Goal: Download file/media

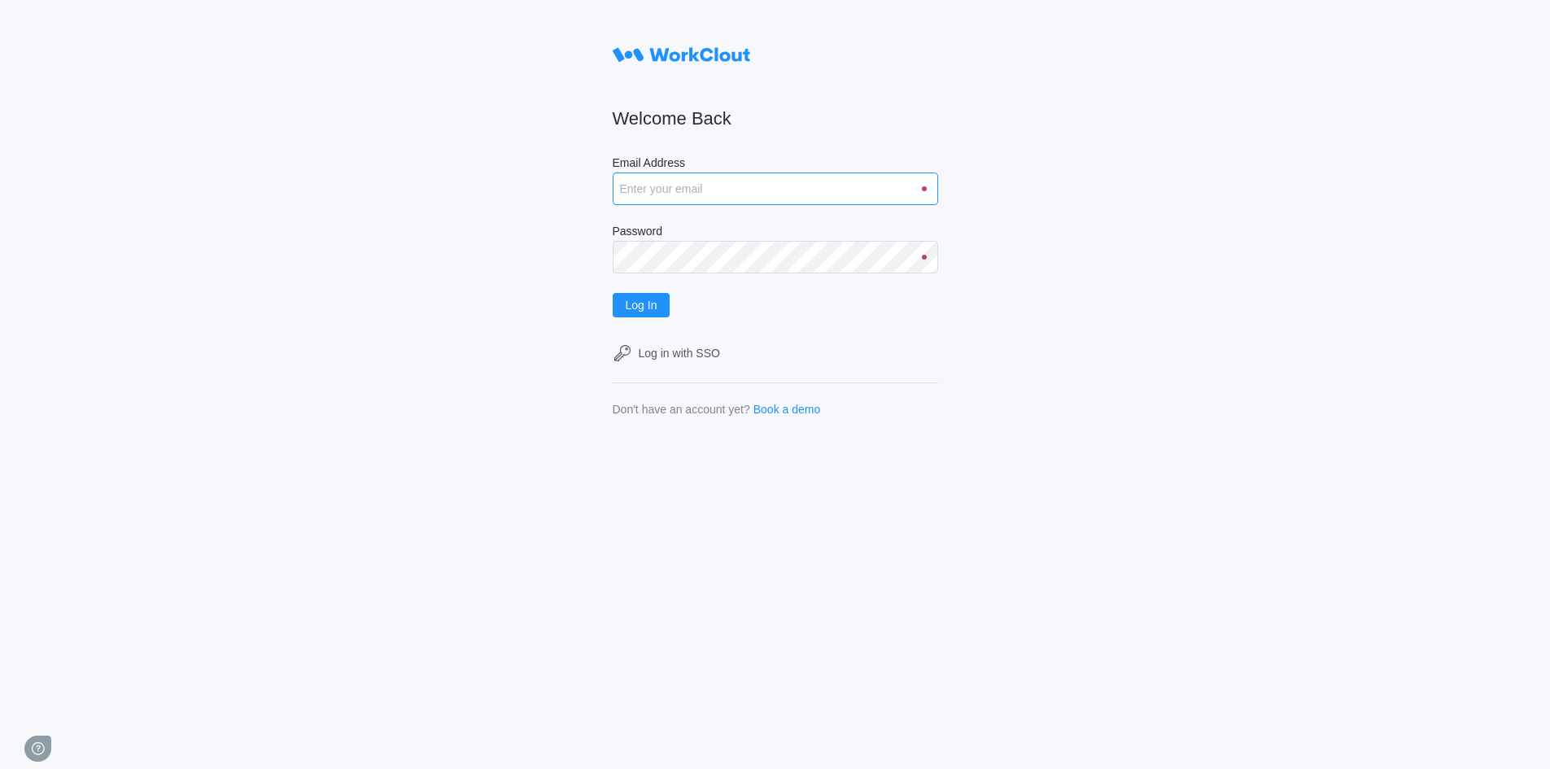
type input "rfetting@nationalmetalwares.com"
click at [751, 187] on input "rfetting@nationalmetalwares.com" at bounding box center [775, 189] width 325 height 33
click at [644, 312] on button "Log In" at bounding box center [642, 305] width 58 height 24
type input "[EMAIL_ADDRESS][DOMAIN_NAME]"
click at [654, 304] on span "Log In" at bounding box center [642, 304] width 32 height 11
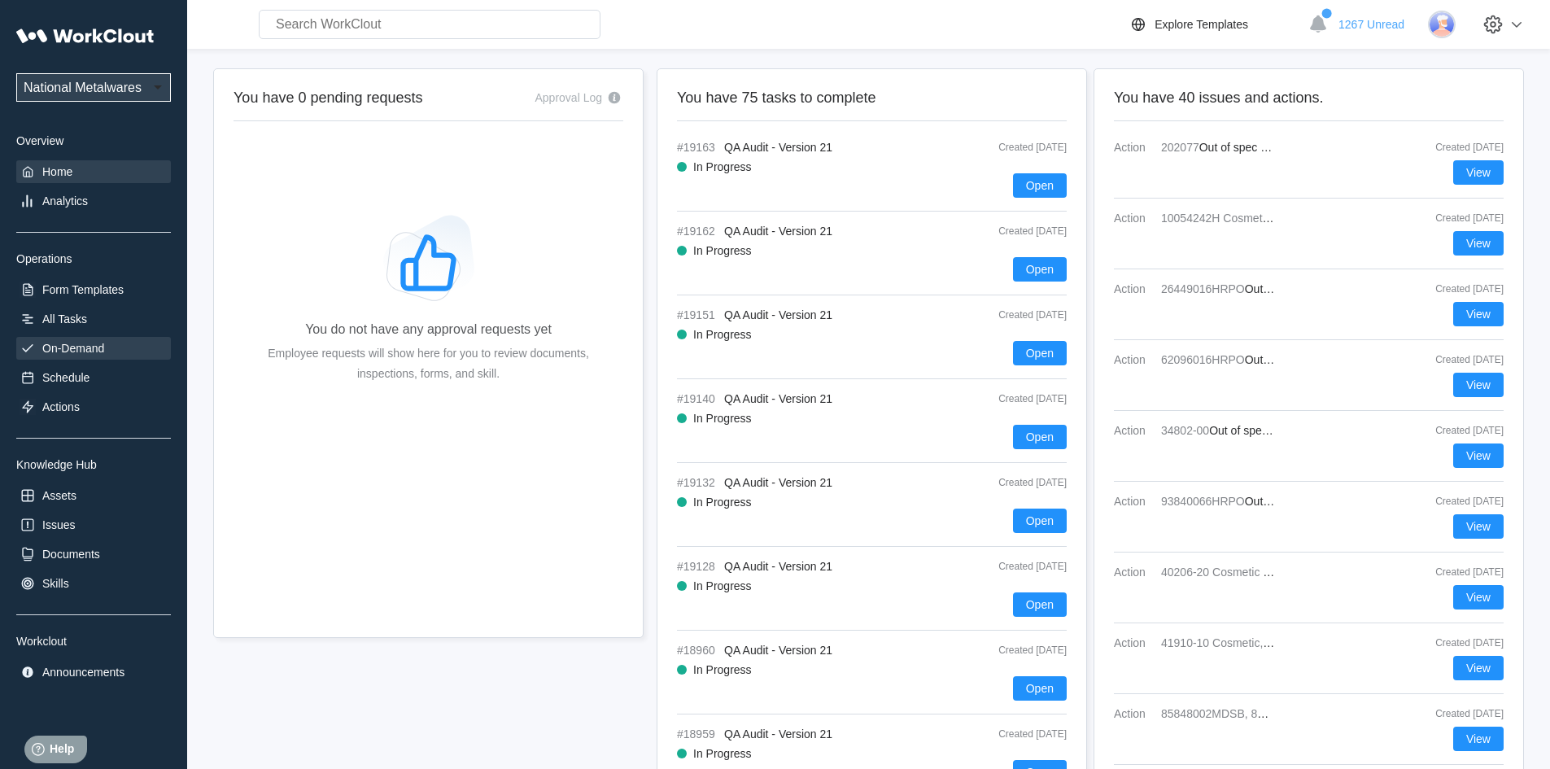
click at [85, 346] on div "On-Demand" at bounding box center [73, 348] width 62 height 13
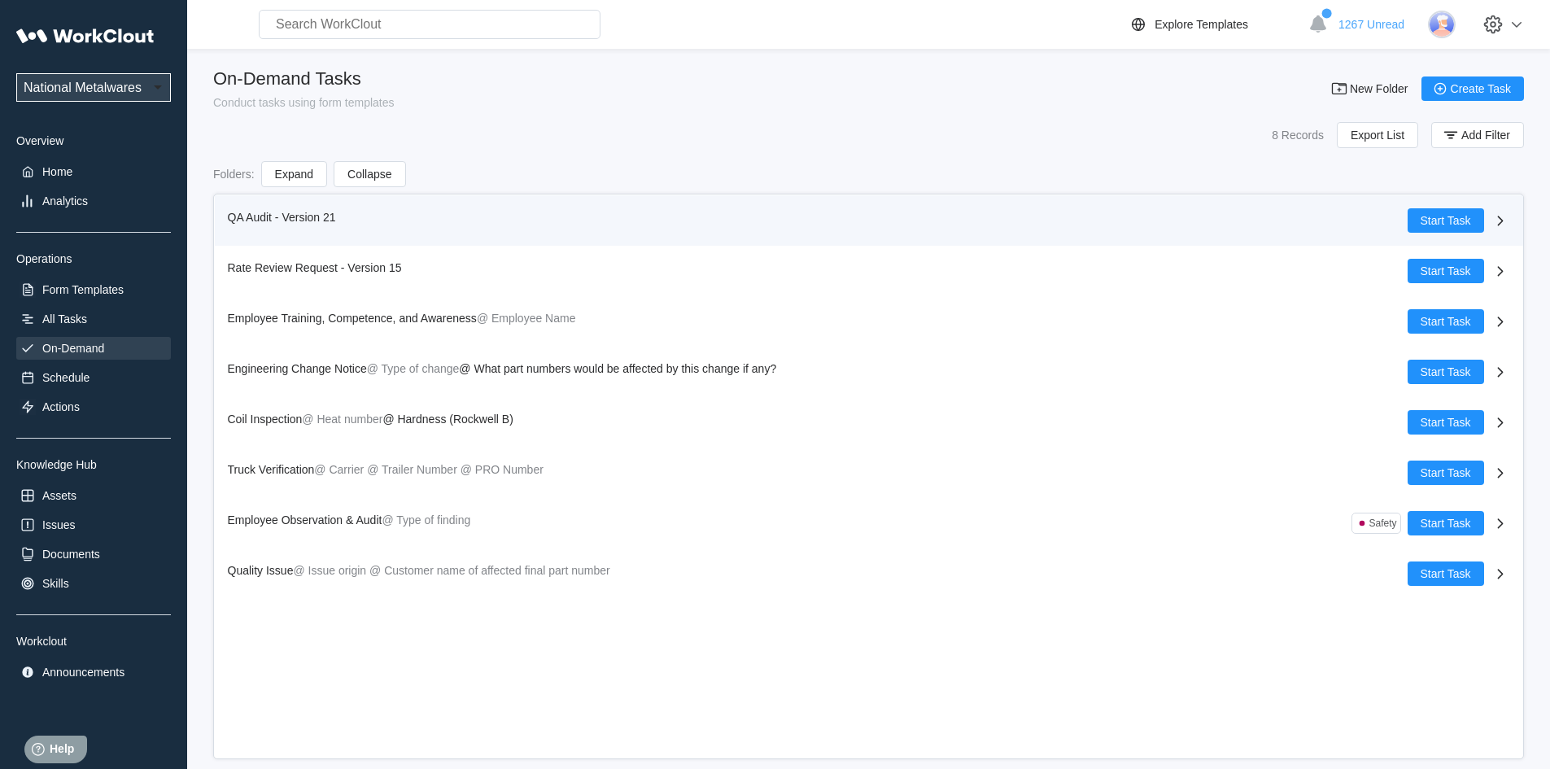
click at [264, 211] on span "QA Audit - Version 21" at bounding box center [282, 217] width 108 height 13
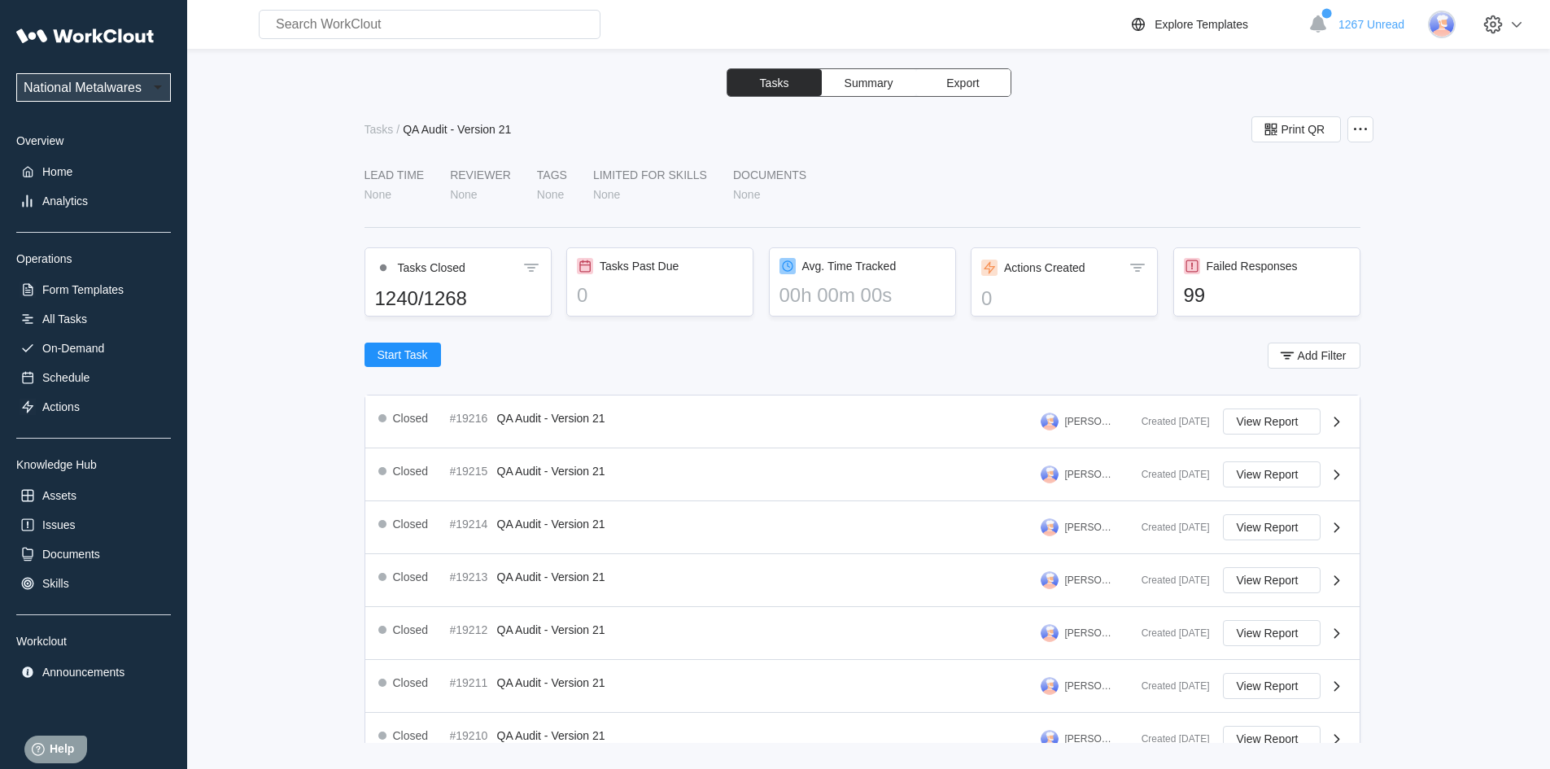
click at [993, 84] on button "Export" at bounding box center [963, 82] width 94 height 27
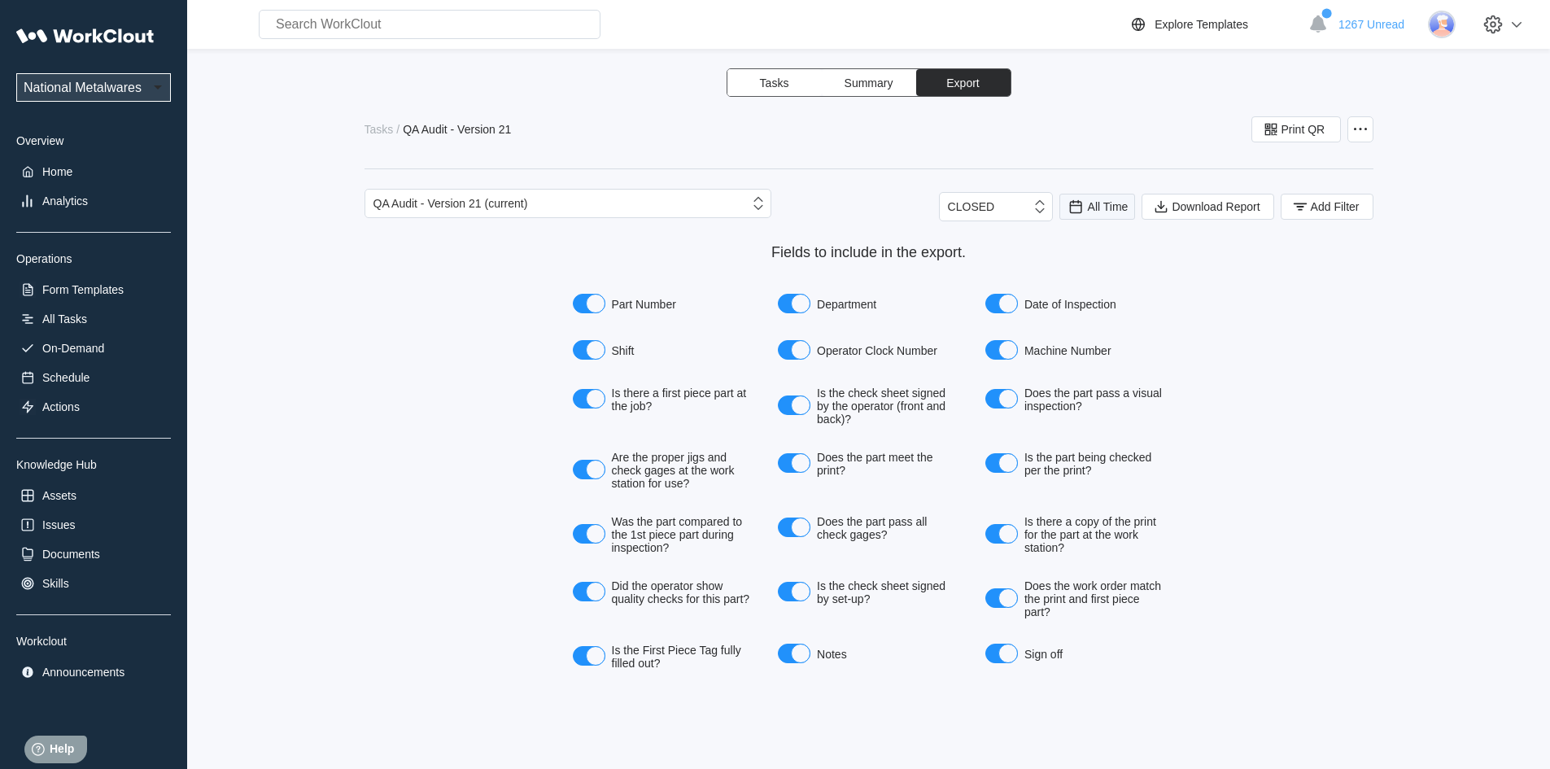
click at [1075, 207] on icon at bounding box center [1076, 207] width 18 height 18
click at [1077, 263] on div "Last day" at bounding box center [1075, 266] width 43 height 13
click at [1311, 208] on span "Add Filter" at bounding box center [1335, 206] width 49 height 11
click at [978, 279] on icon at bounding box center [976, 271] width 18 height 18
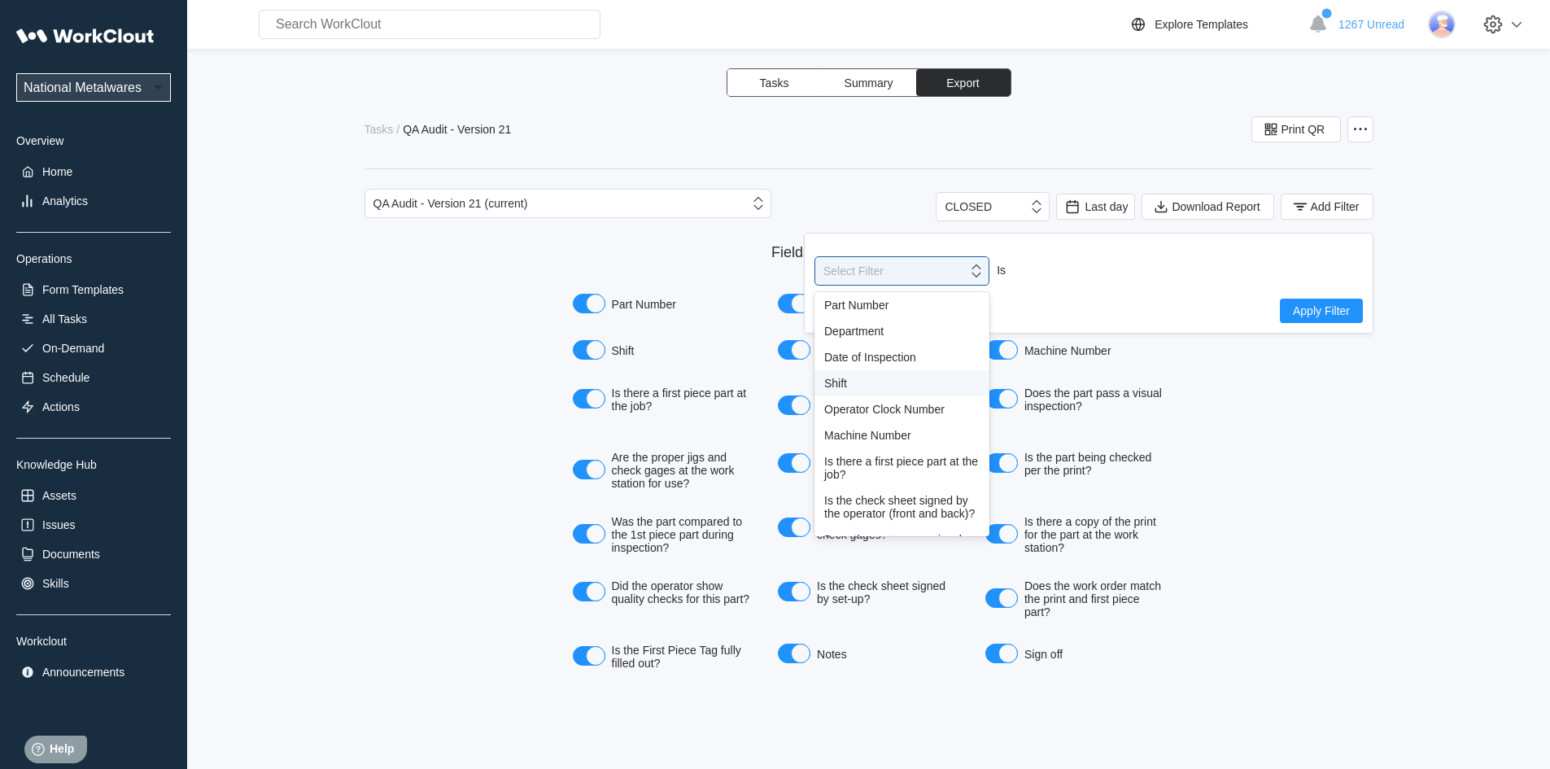
click at [843, 382] on div "Shift" at bounding box center [901, 383] width 155 height 13
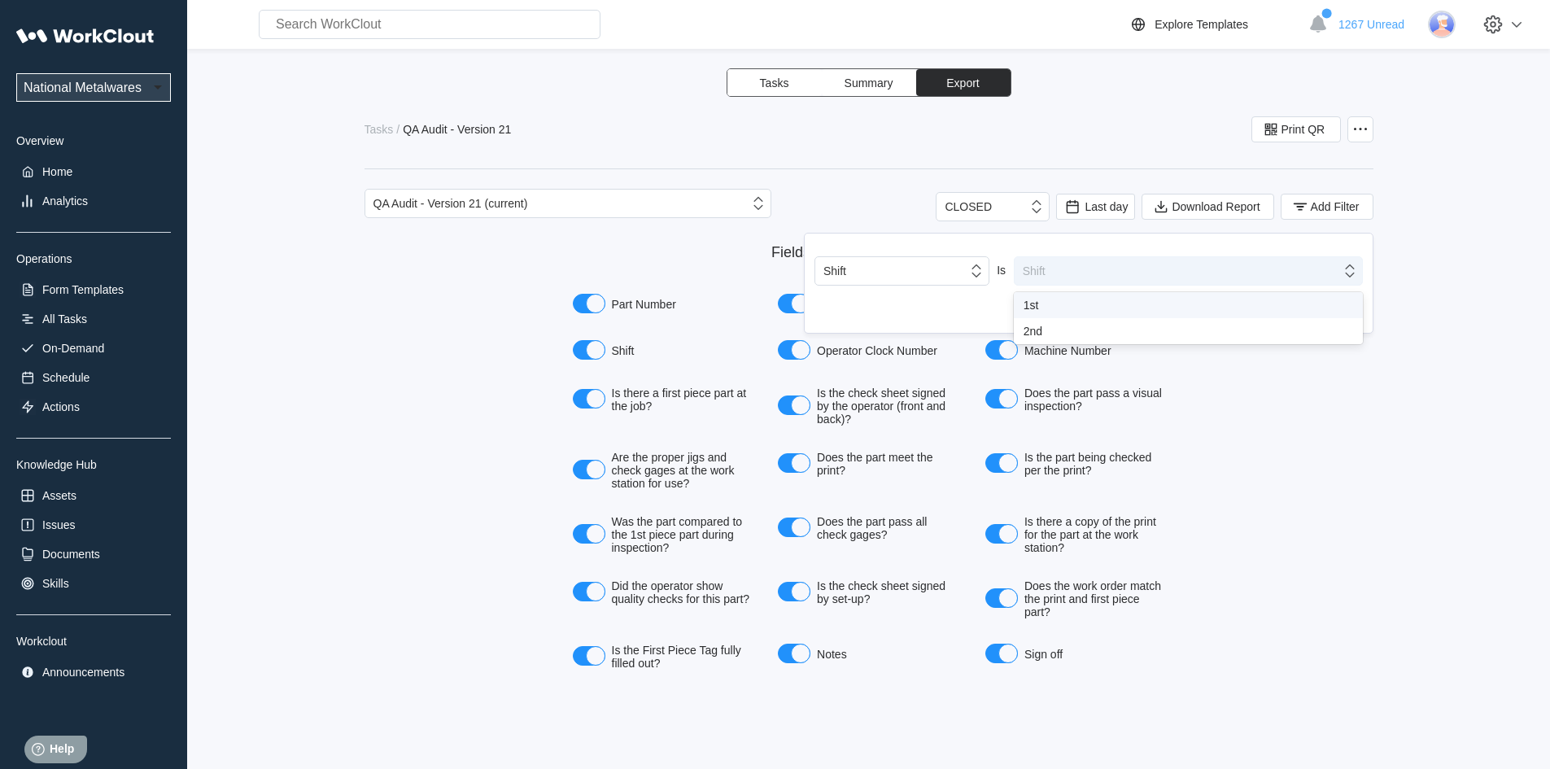
click at [1354, 273] on icon at bounding box center [1349, 270] width 9 height 13
click at [1020, 311] on div "1st" at bounding box center [1188, 305] width 349 height 26
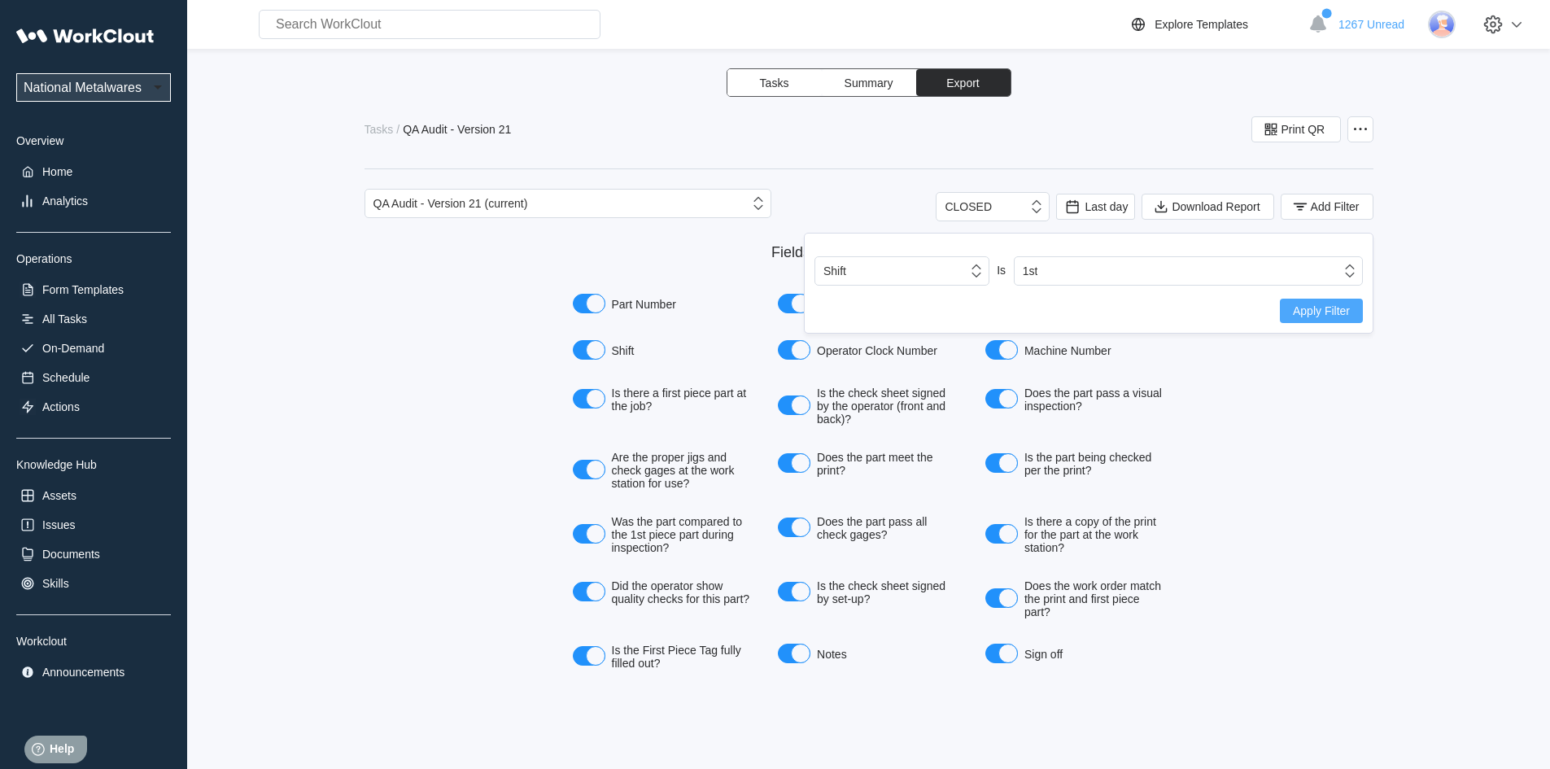
click at [1339, 311] on span "Apply Filter" at bounding box center [1321, 310] width 57 height 11
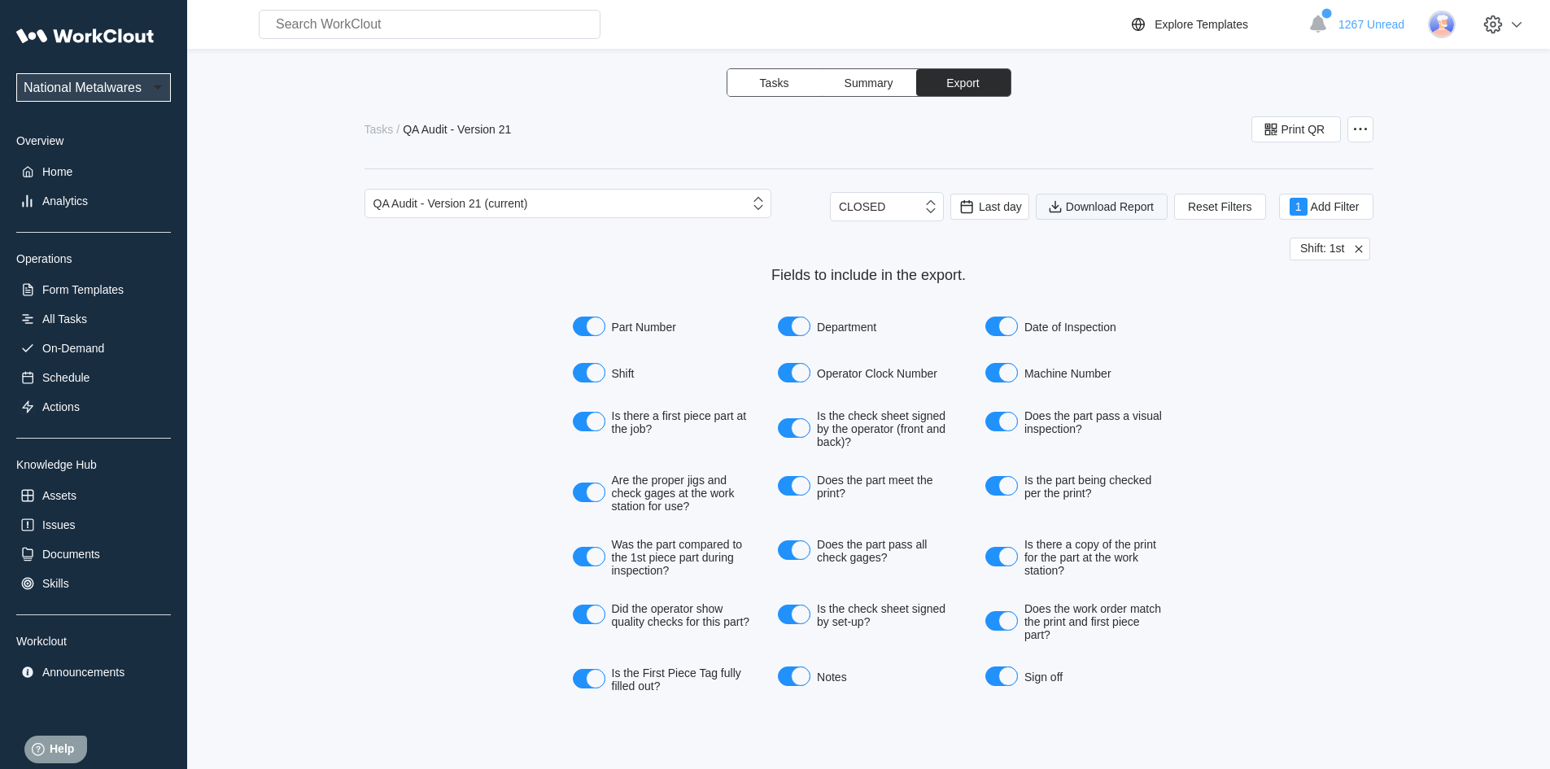
click at [1099, 210] on span "Download Report" at bounding box center [1110, 206] width 88 height 11
click at [1091, 209] on span "Download Report" at bounding box center [1110, 206] width 88 height 11
